Goal: Transaction & Acquisition: Purchase product/service

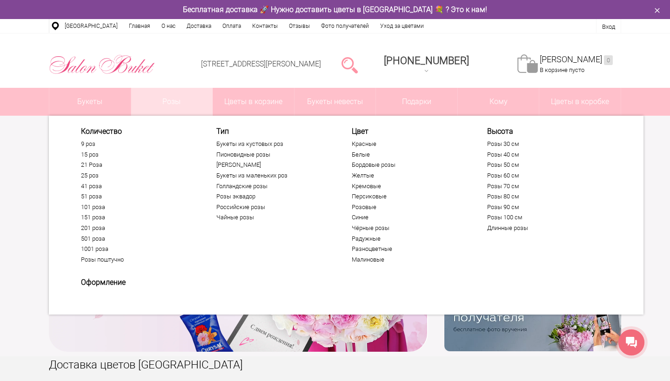
click at [167, 101] on link "Розы" at bounding box center [171, 102] width 81 height 28
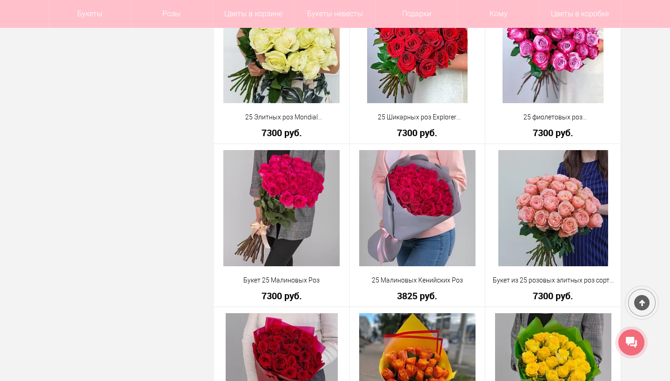
scroll to position [1080, 0]
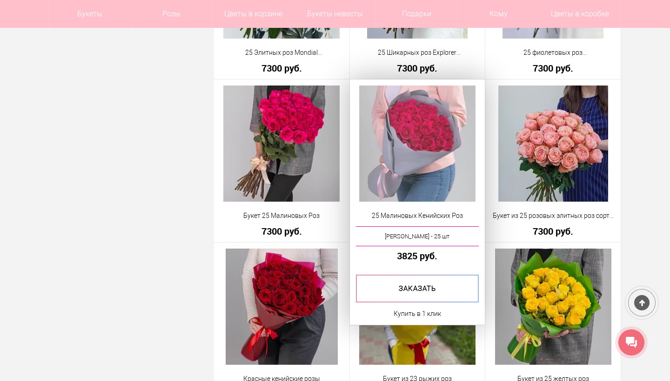
click at [395, 137] on img at bounding box center [417, 144] width 116 height 116
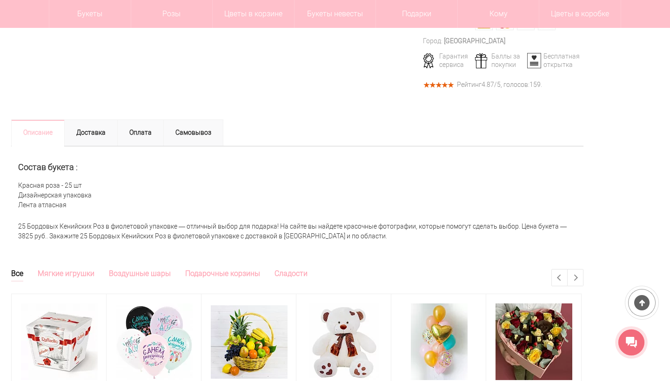
scroll to position [350, 0]
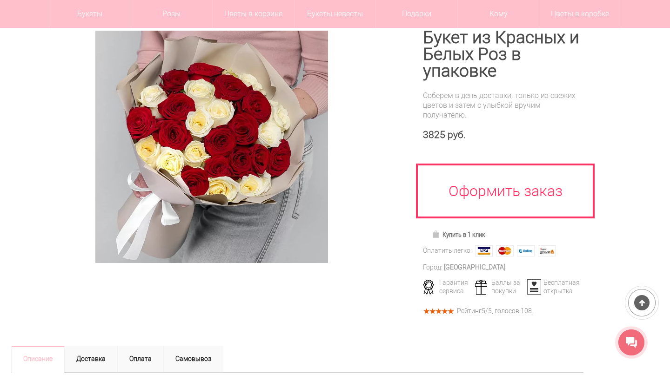
scroll to position [107, 0]
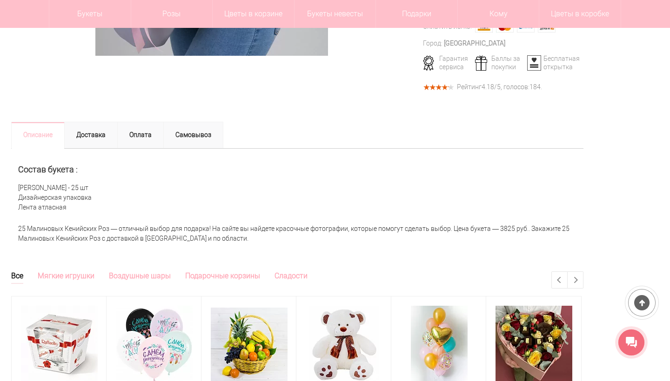
scroll to position [311, 0]
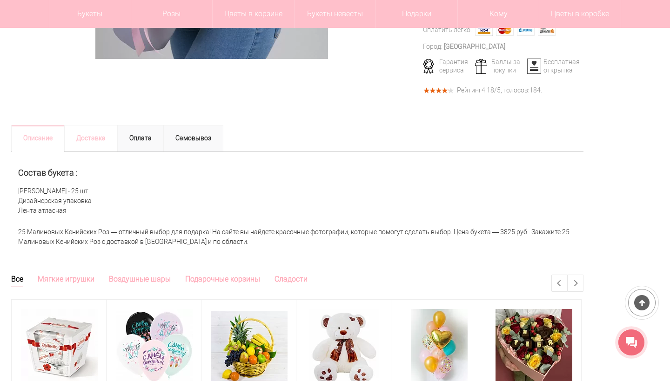
click at [90, 146] on link "Доставка" at bounding box center [90, 138] width 53 height 27
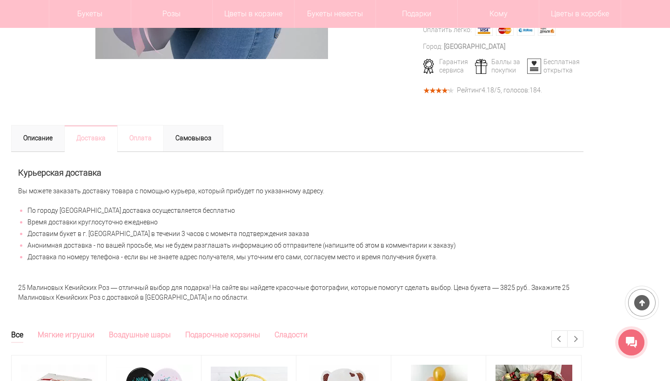
click at [137, 134] on link "Оплата" at bounding box center [140, 138] width 47 height 27
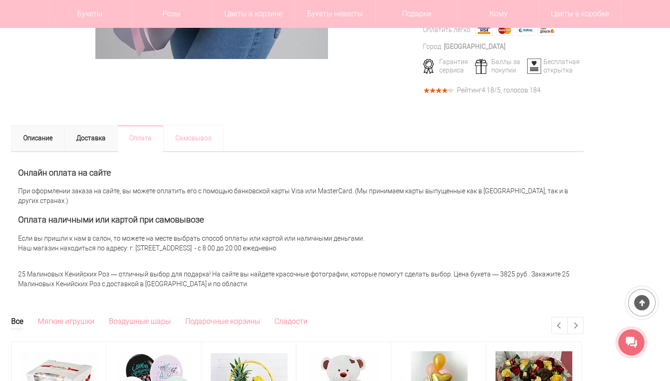
click at [182, 140] on link "Самовывоз" at bounding box center [193, 138] width 60 height 27
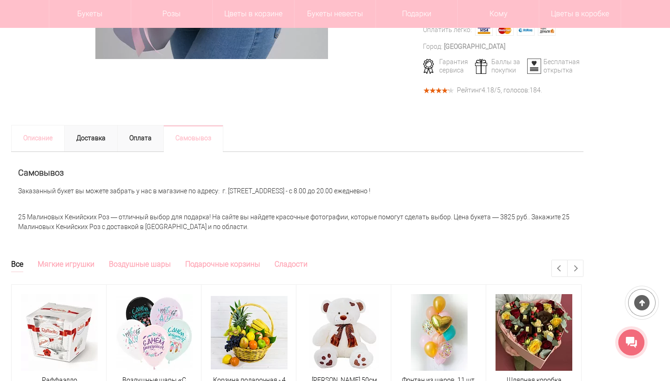
click at [36, 147] on link "Описание" at bounding box center [37, 138] width 53 height 27
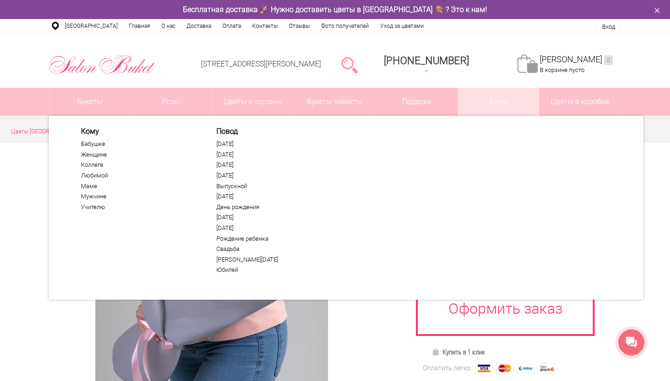
scroll to position [0, 0]
